Goal: Check status

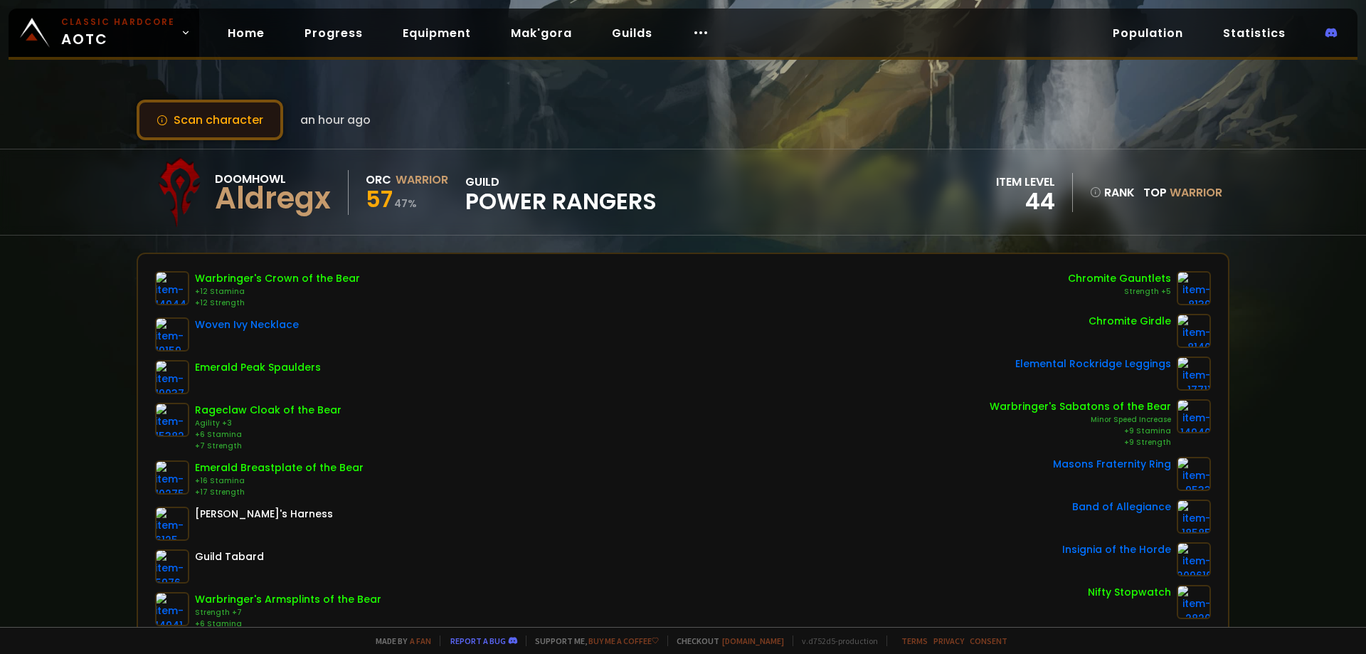
click at [180, 115] on button "Scan character" at bounding box center [210, 120] width 147 height 41
click at [214, 124] on button "Scan character" at bounding box center [210, 120] width 147 height 41
click at [240, 126] on button "Scan character" at bounding box center [210, 120] width 147 height 41
click at [253, 120] on button "Scan character" at bounding box center [210, 120] width 147 height 41
click at [262, 122] on button "Scan character" at bounding box center [210, 120] width 147 height 41
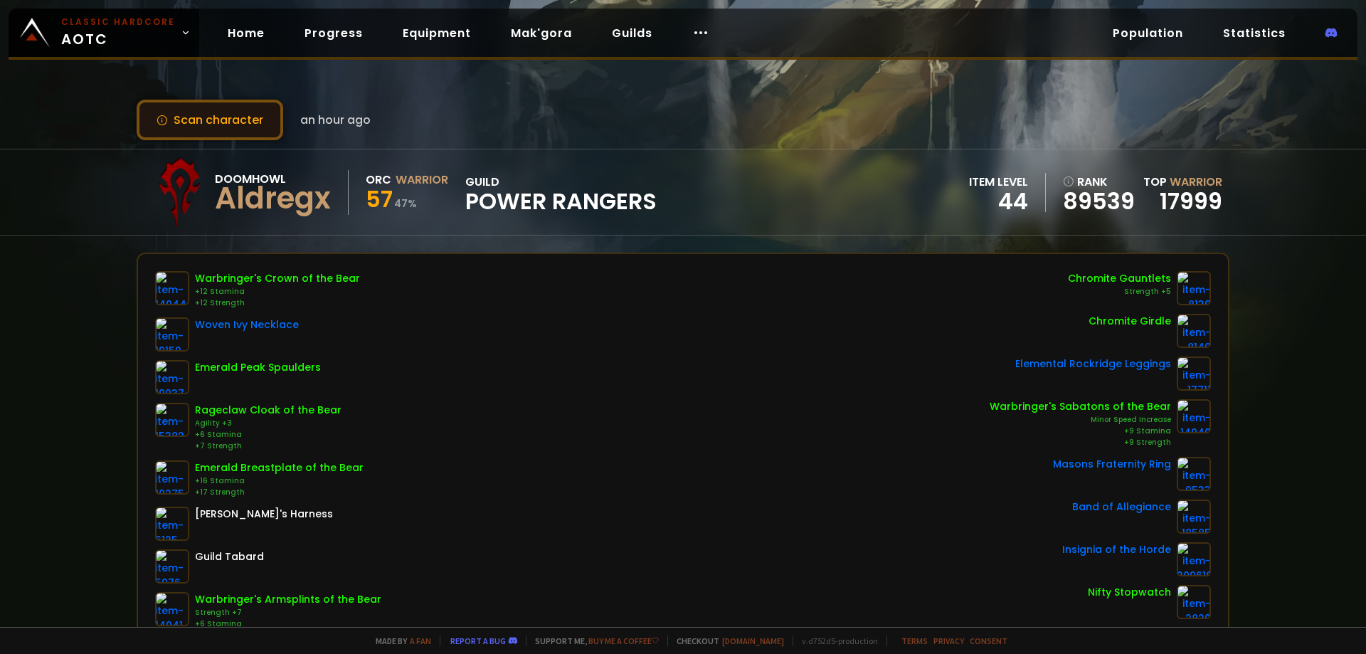
click at [227, 117] on button "Scan character" at bounding box center [210, 120] width 147 height 41
click at [249, 118] on button "Scan character" at bounding box center [210, 120] width 147 height 41
click at [302, 204] on div "Aldregx" at bounding box center [273, 198] width 116 height 21
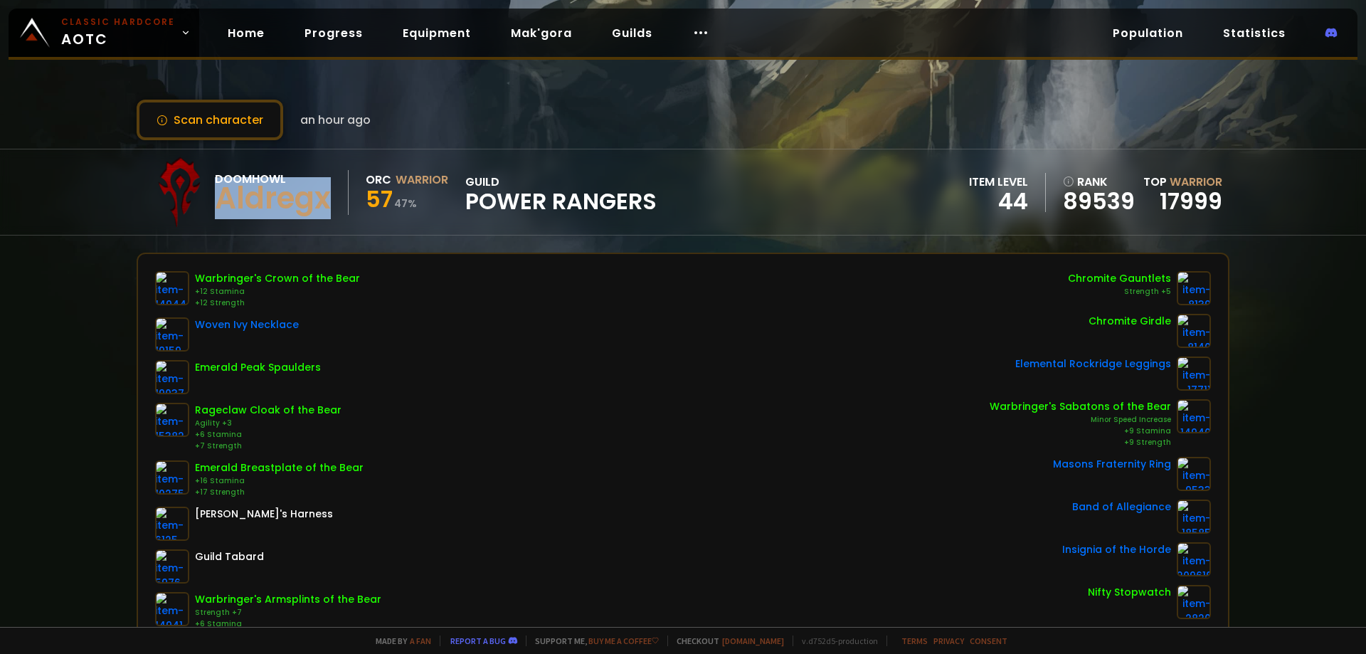
click at [302, 204] on div "Aldregx" at bounding box center [273, 198] width 116 height 21
copy div "Aldregx"
click at [154, 36] on span "Classic Hardcore AOTC" at bounding box center [118, 33] width 114 height 34
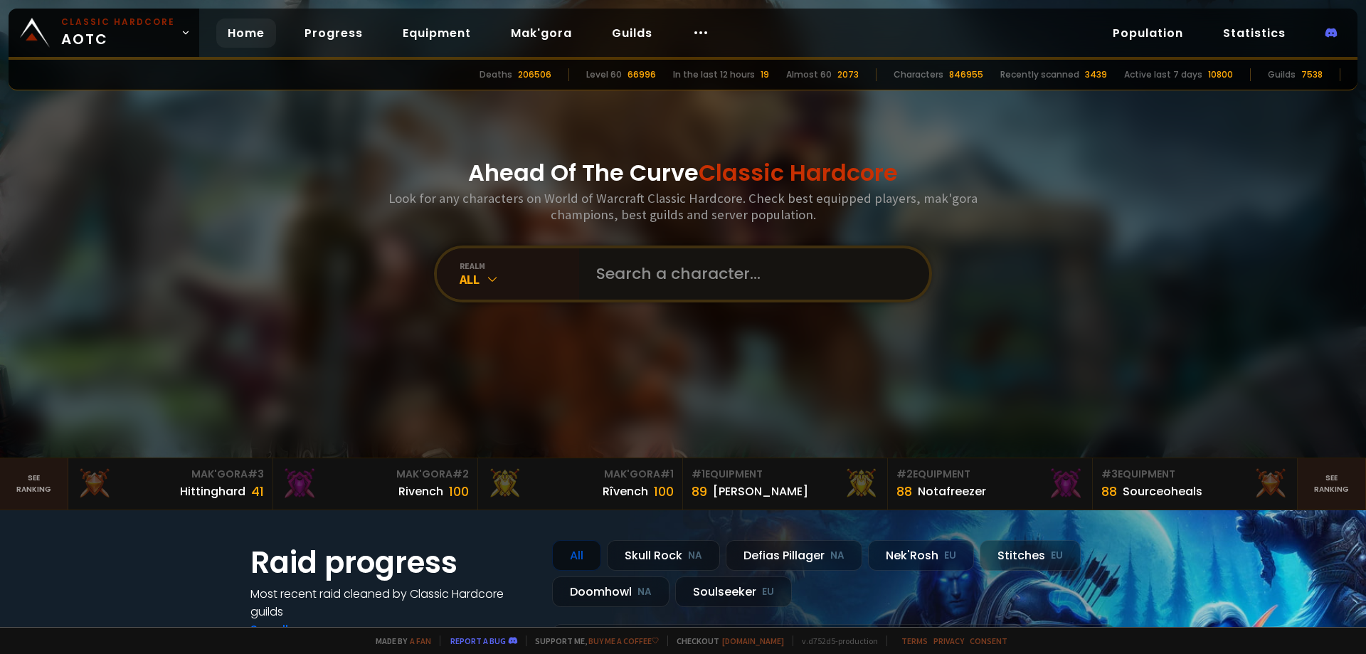
click at [680, 289] on input "text" at bounding box center [750, 273] width 324 height 51
paste input "Aldregx"
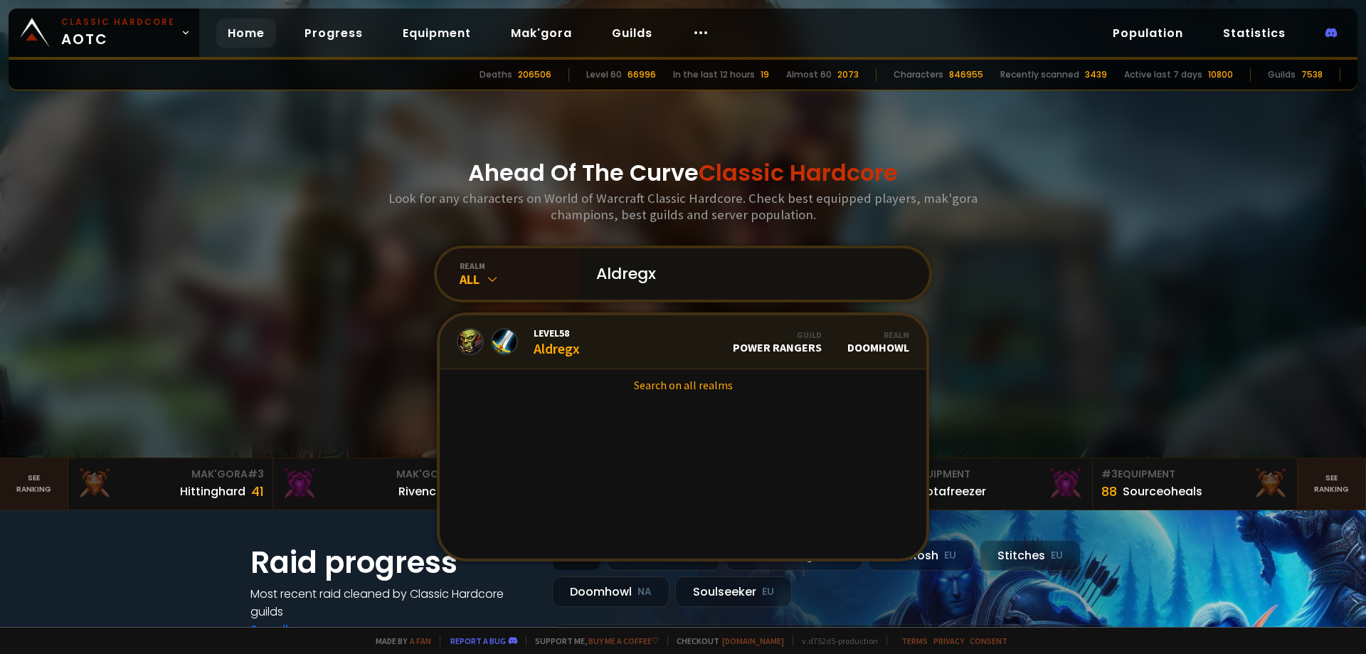
type input "Aldregx"
click at [672, 331] on link "Level 58 Aldregx Guild Power Rangers Realm Doomhowl" at bounding box center [683, 342] width 487 height 54
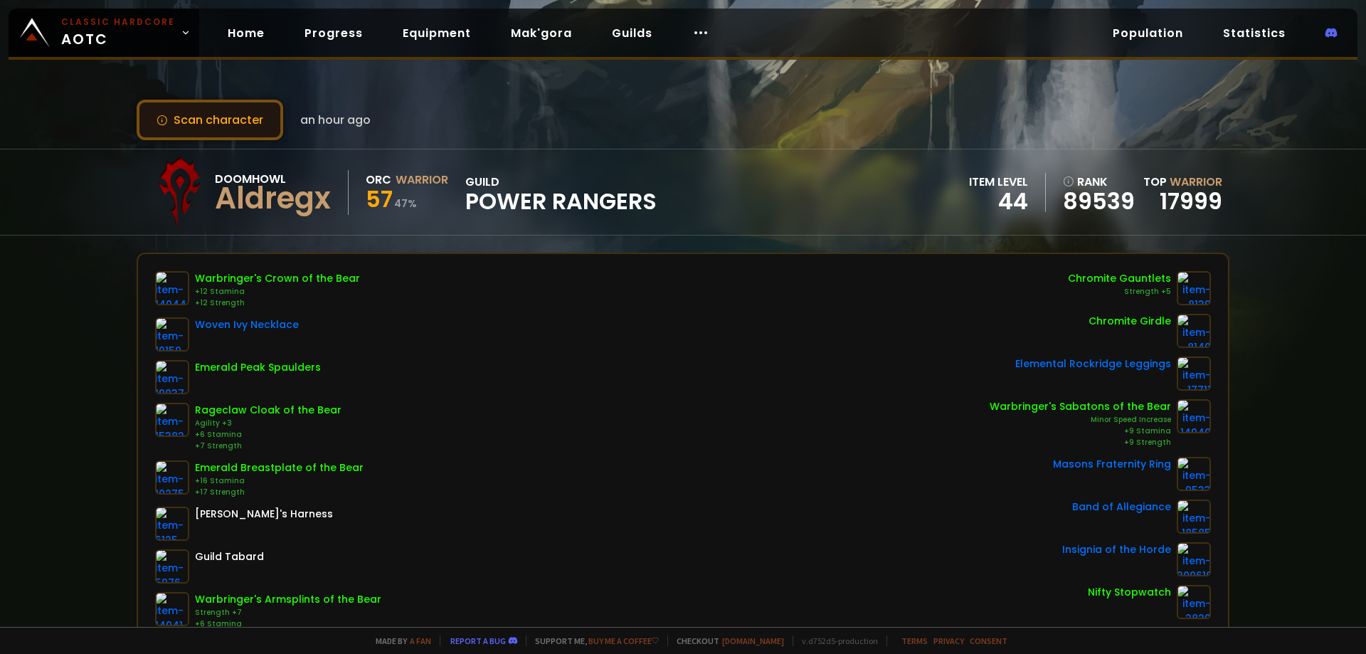
click at [226, 112] on button "Scan character" at bounding box center [210, 120] width 147 height 41
click at [228, 112] on button "Scan character" at bounding box center [210, 120] width 147 height 41
